Goal: Task Accomplishment & Management: Complete application form

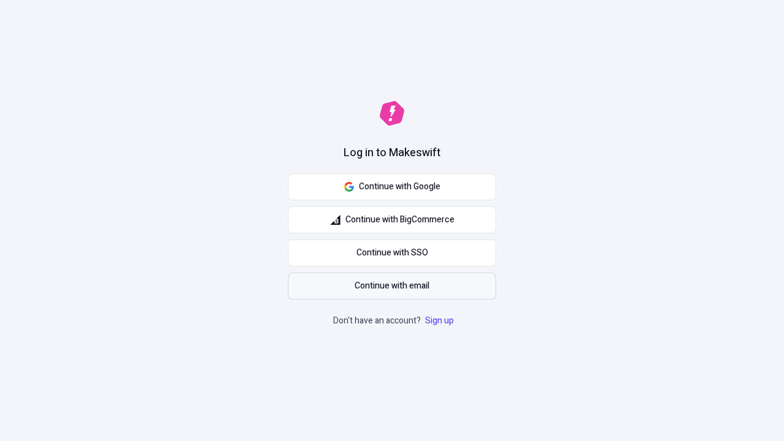
click at [392, 286] on span "Continue with email" at bounding box center [392, 285] width 75 height 13
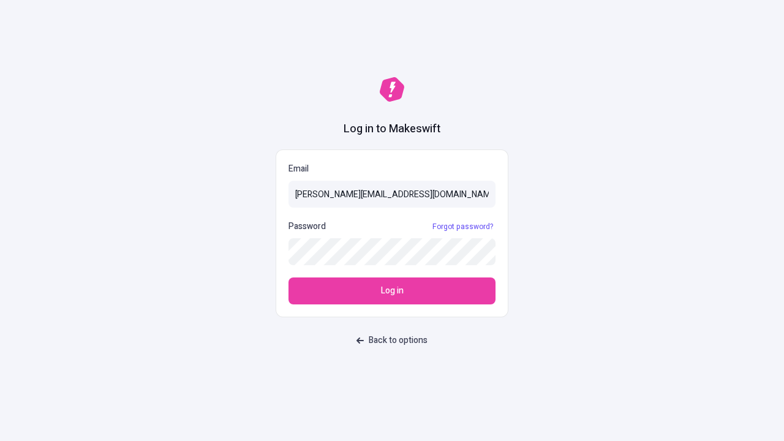
type input "sasha+test-ui@makeswift.com"
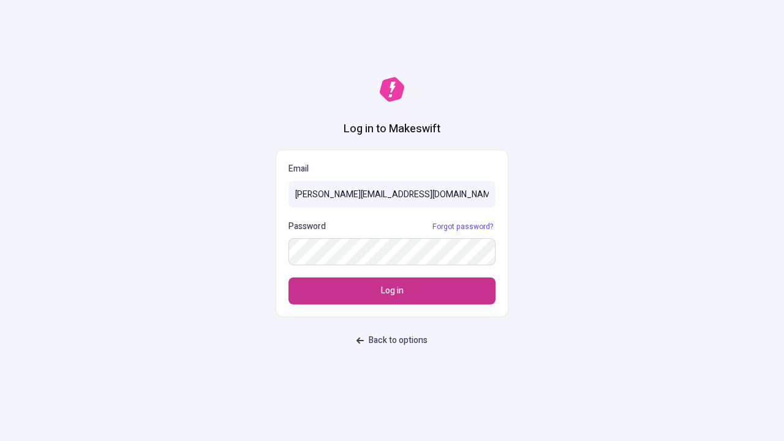
click at [392, 291] on span "Log in" at bounding box center [392, 290] width 23 height 13
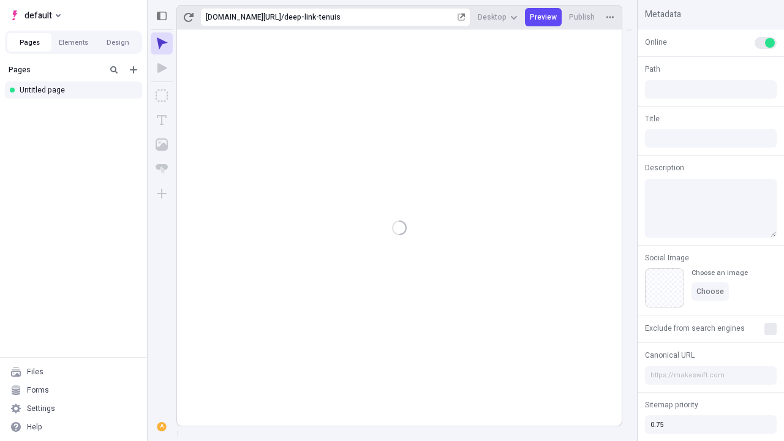
type input "/deep-link-tenuis"
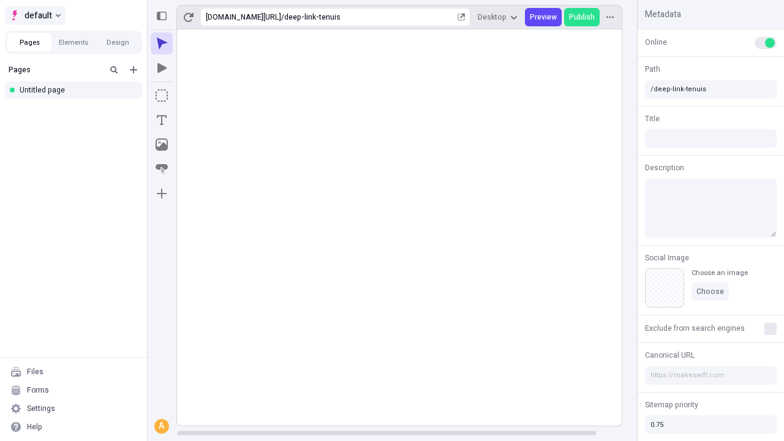
click at [34, 15] on span "default" at bounding box center [39, 15] width 28 height 15
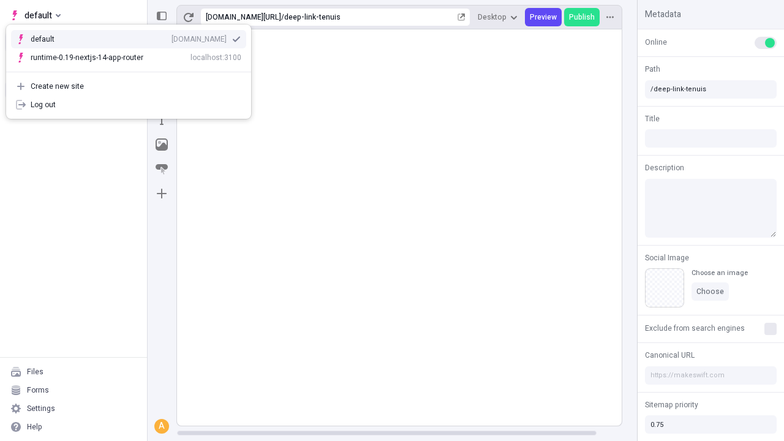
click at [129, 86] on div "Create new site" at bounding box center [136, 86] width 211 height 10
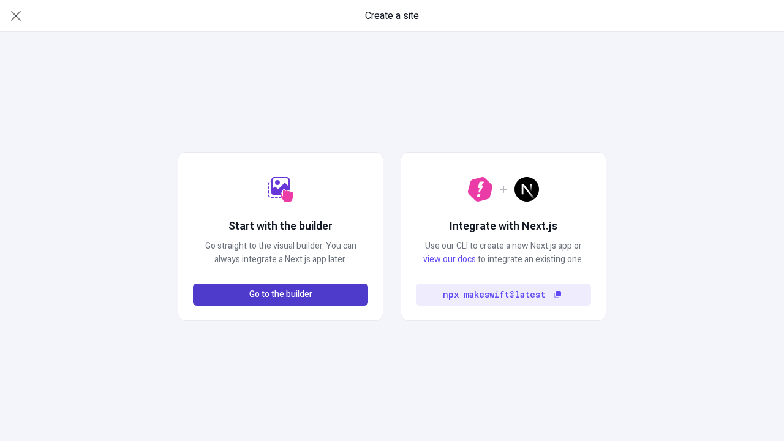
click at [281, 295] on span "Go to the builder" at bounding box center [280, 294] width 63 height 13
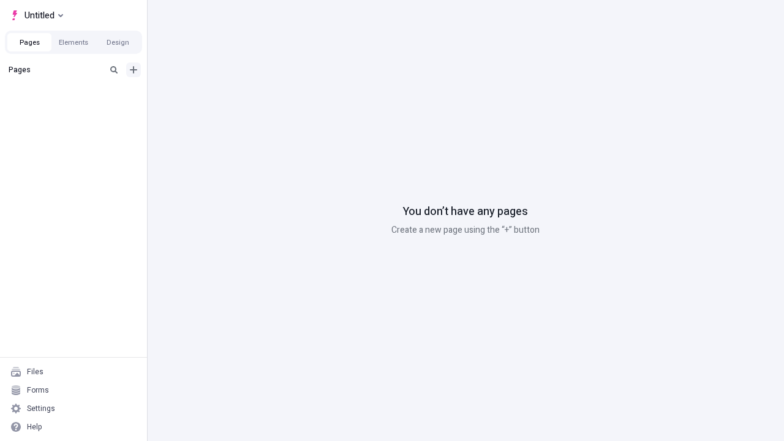
click at [134, 70] on icon "Add new" at bounding box center [133, 69] width 7 height 7
click at [77, 110] on div "Blank page" at bounding box center [77, 109] width 118 height 18
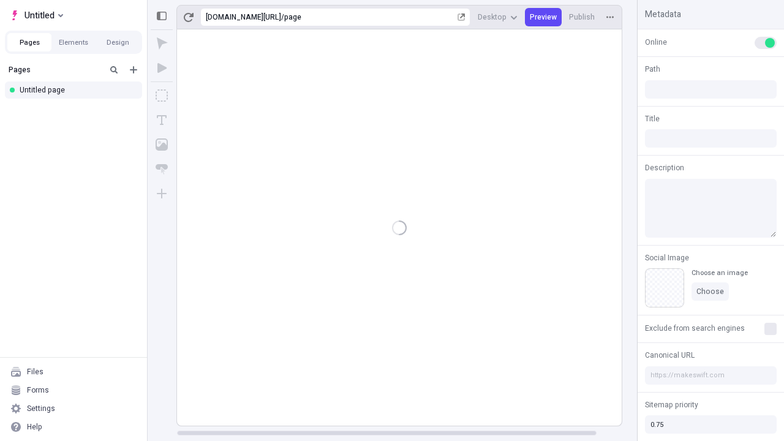
type input "/page"
click at [583, 17] on span "Publish" at bounding box center [582, 17] width 26 height 10
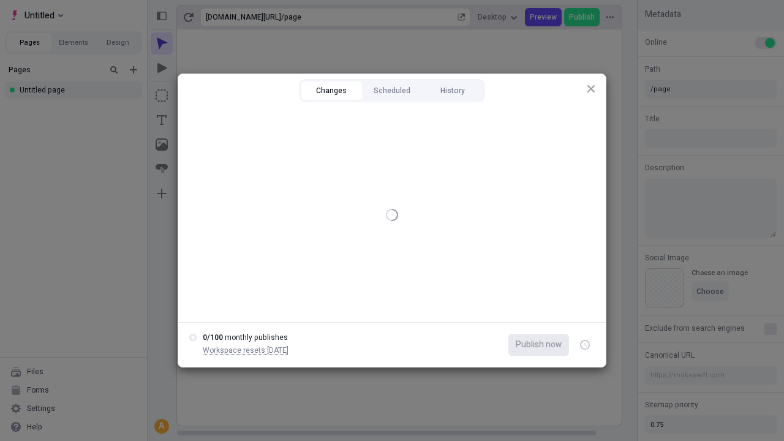
click at [331, 91] on button "Changes" at bounding box center [331, 90] width 61 height 18
click at [585, 345] on icon "button" at bounding box center [586, 345] width 3 height 4
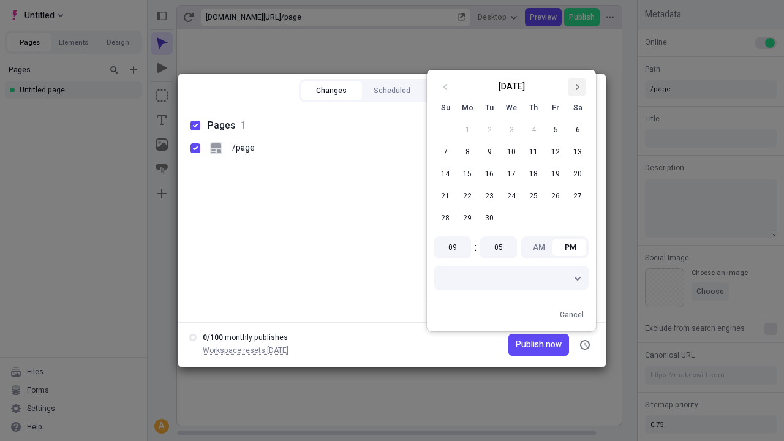
click at [577, 87] on icon "Go to next month" at bounding box center [576, 86] width 7 height 7
click at [512, 130] on button "1" at bounding box center [512, 130] width 22 height 22
click at [520, 345] on span "Publish now" at bounding box center [539, 344] width 46 height 13
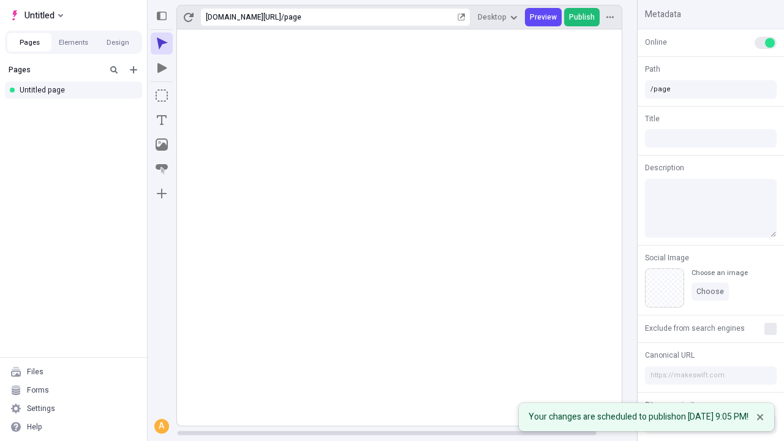
click at [583, 17] on span "Publish" at bounding box center [582, 17] width 26 height 10
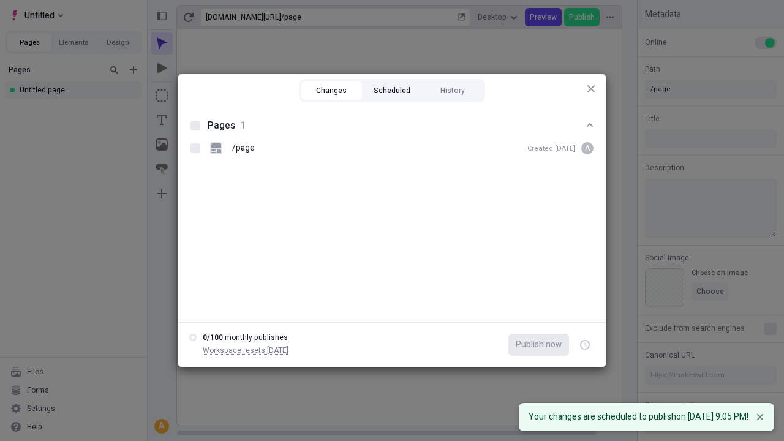
click at [392, 91] on button "Scheduled" at bounding box center [392, 90] width 61 height 18
